Goal: Navigation & Orientation: Go to known website

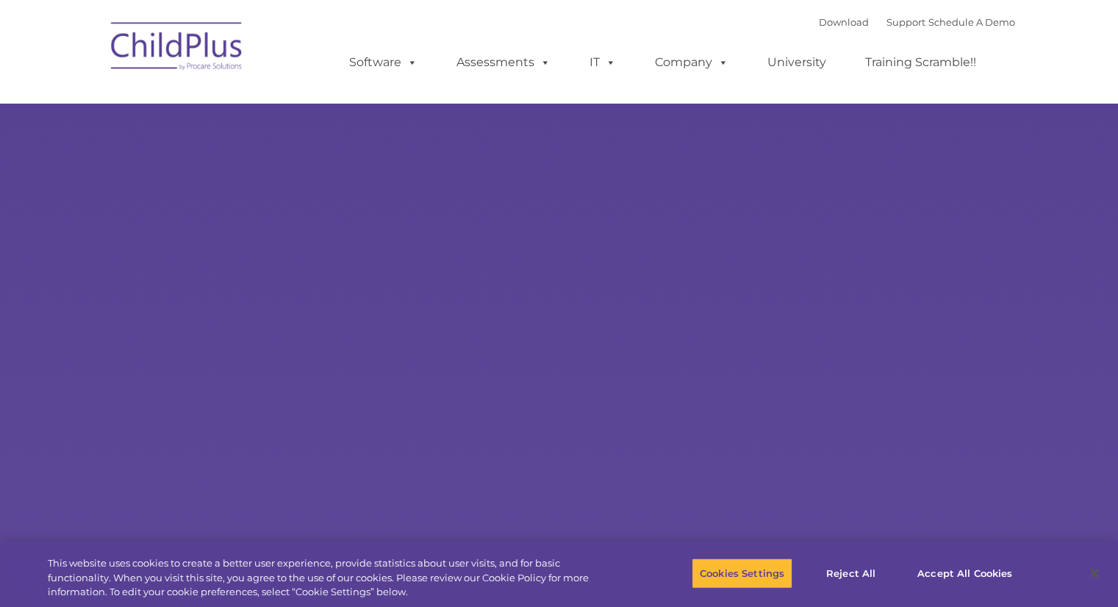
select select "MEDIUM"
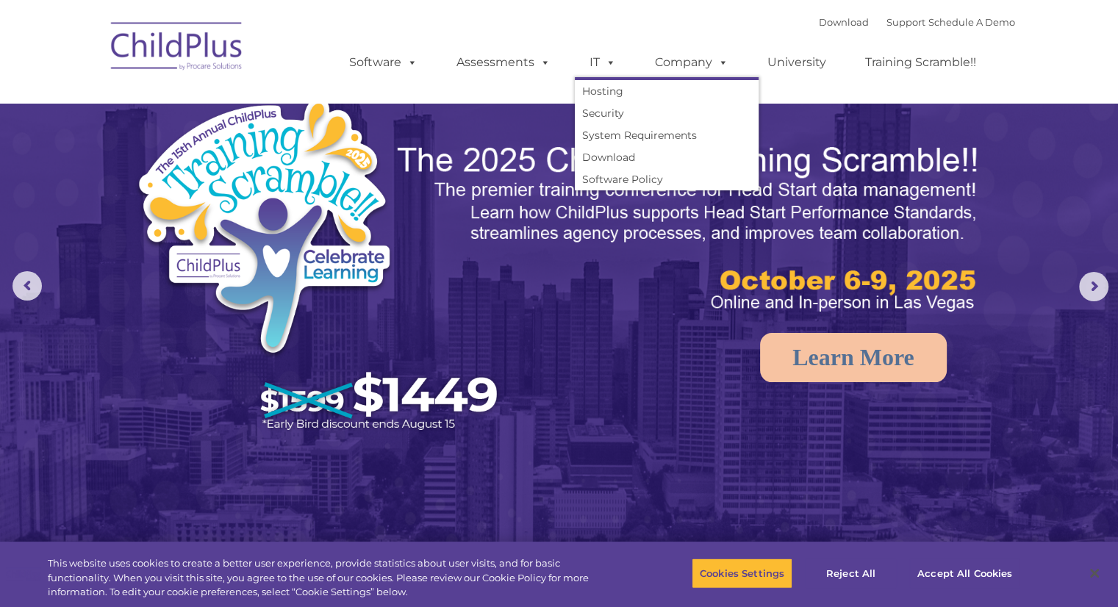
click at [551, 13] on div "Download Support | Schedule A Demo  MENU MENU Software ChildPlus: The original…" at bounding box center [667, 51] width 695 height 81
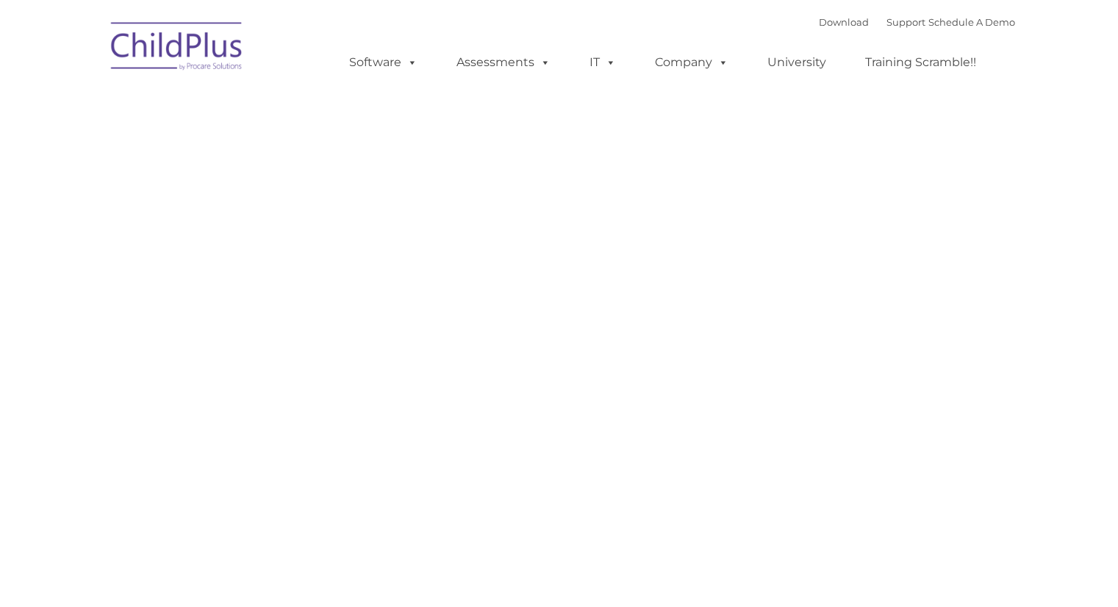
type input ""
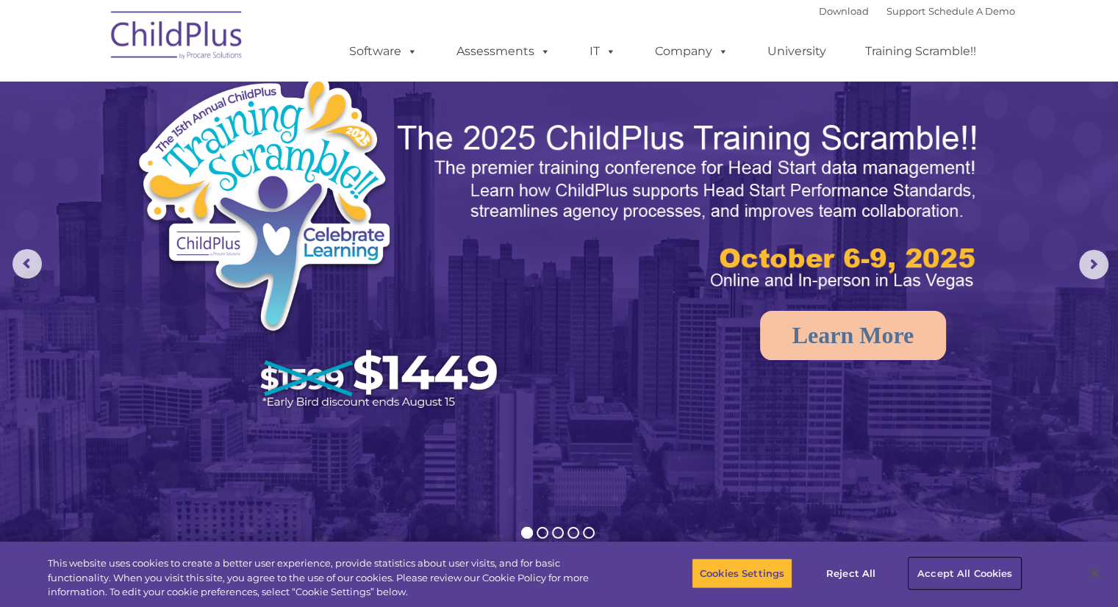
click at [937, 571] on button "Accept All Cookies" at bounding box center [964, 573] width 111 height 31
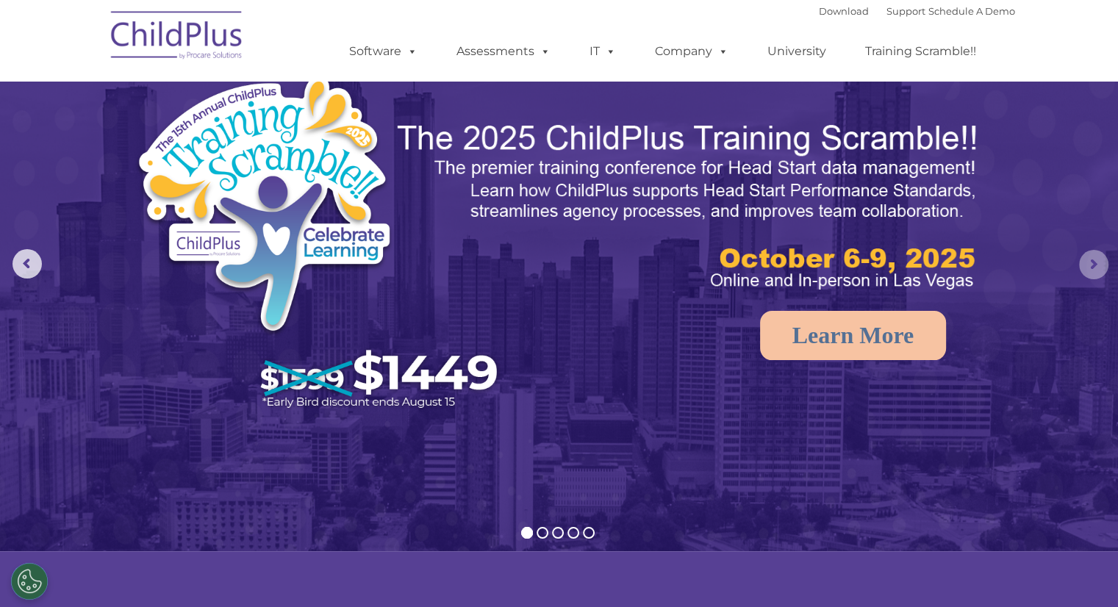
click at [1094, 266] on rs-arrow at bounding box center [1093, 264] width 29 height 29
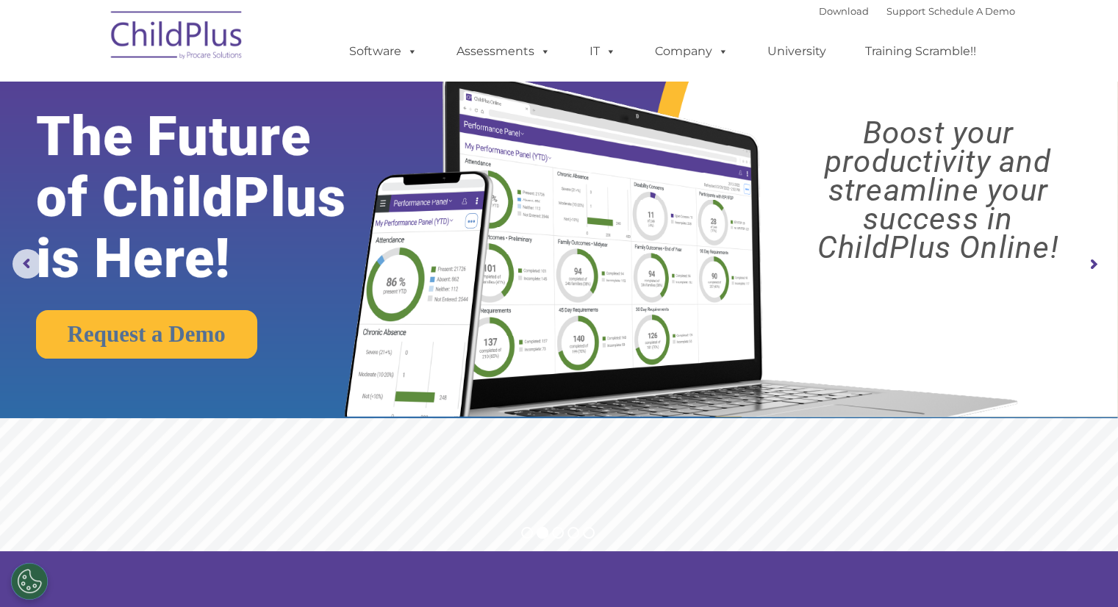
click at [1094, 266] on rs-arrow at bounding box center [1093, 264] width 29 height 29
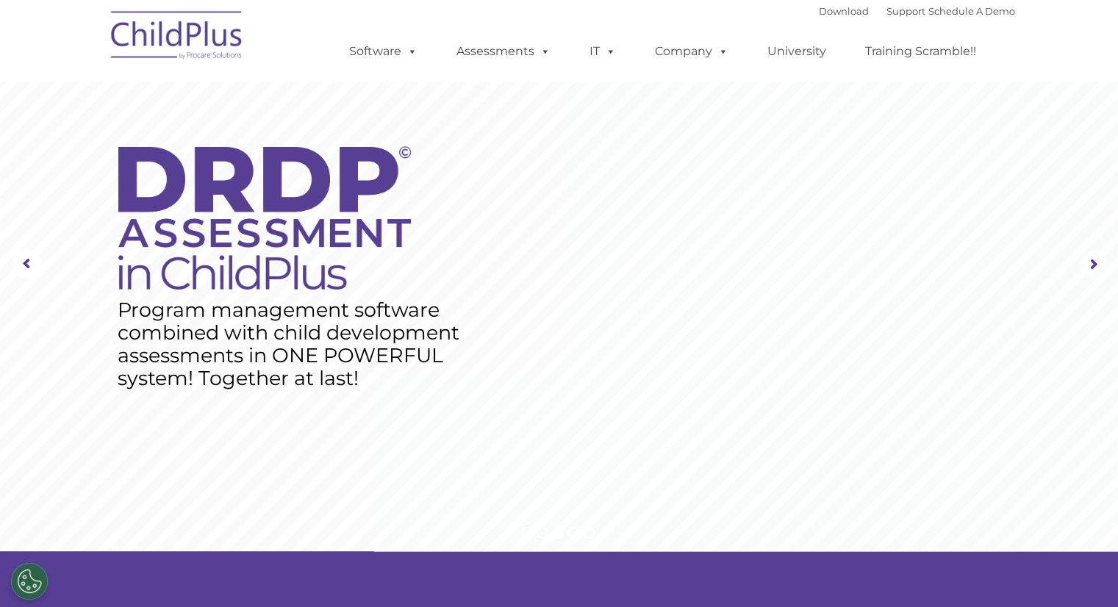
click at [1094, 266] on rs-arrow at bounding box center [1093, 264] width 29 height 29
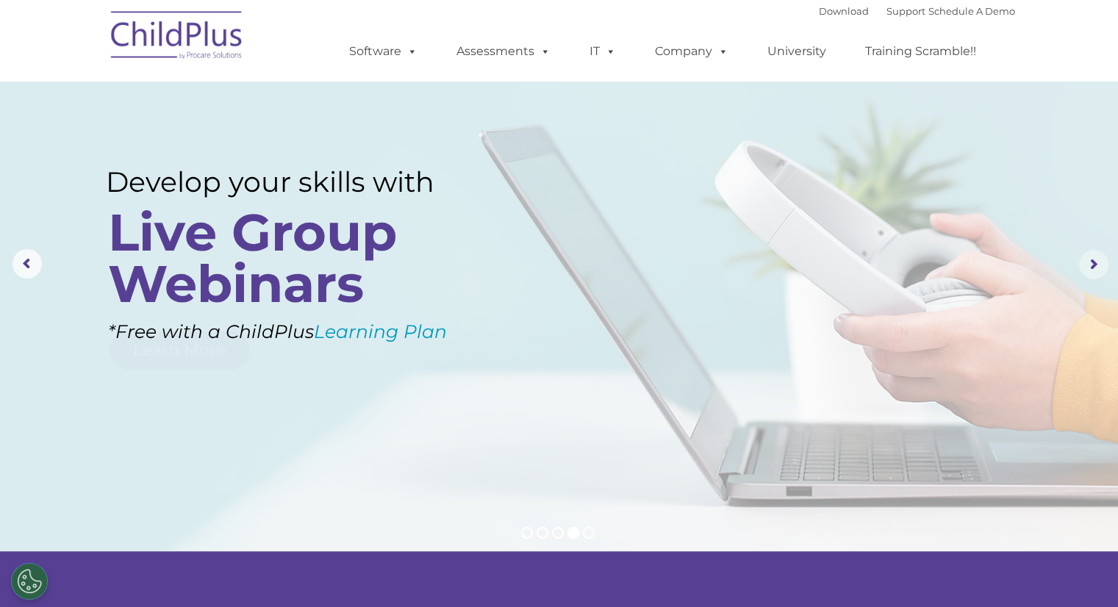
click at [1093, 268] on rs-arrow at bounding box center [1093, 264] width 29 height 29
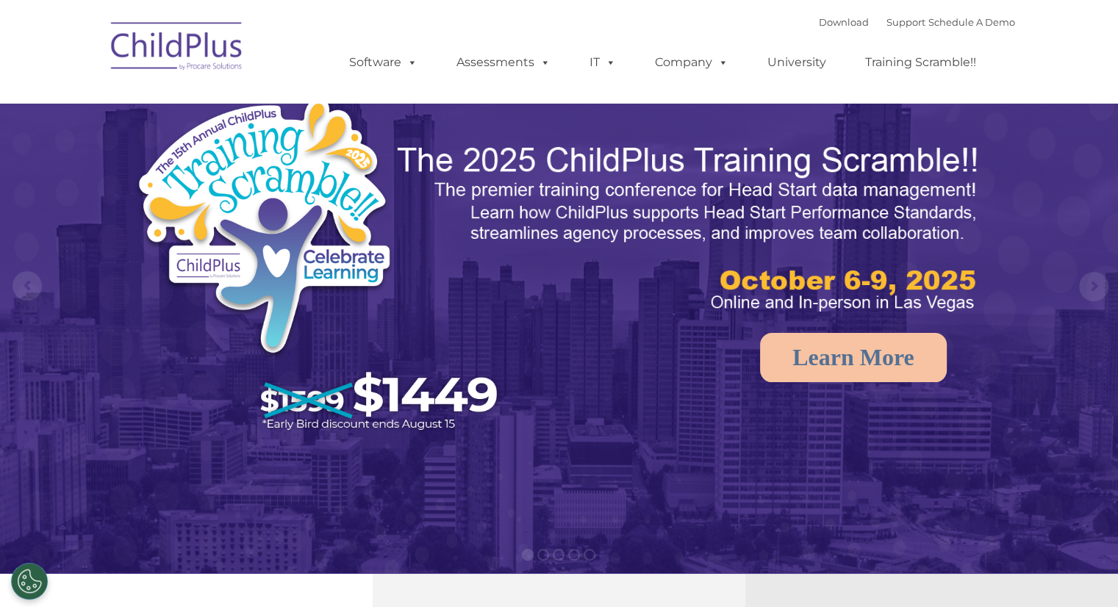
select select "MEDIUM"
